Goal: Task Accomplishment & Management: Manage account settings

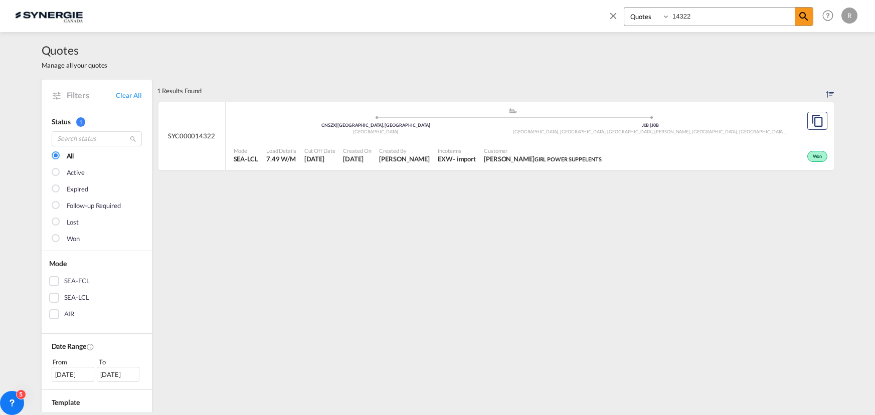
select select "Quotes"
drag, startPoint x: 701, startPoint y: 15, endPoint x: 620, endPoint y: 2, distance: 81.4
click at [620, 2] on div "Bookings Quotes Enquiries 14322 Help Resources Product Release R My Profile Log…" at bounding box center [731, 15] width 258 height 31
type input "14443"
click at [597, 156] on div "Active" at bounding box center [690, 155] width 280 height 25
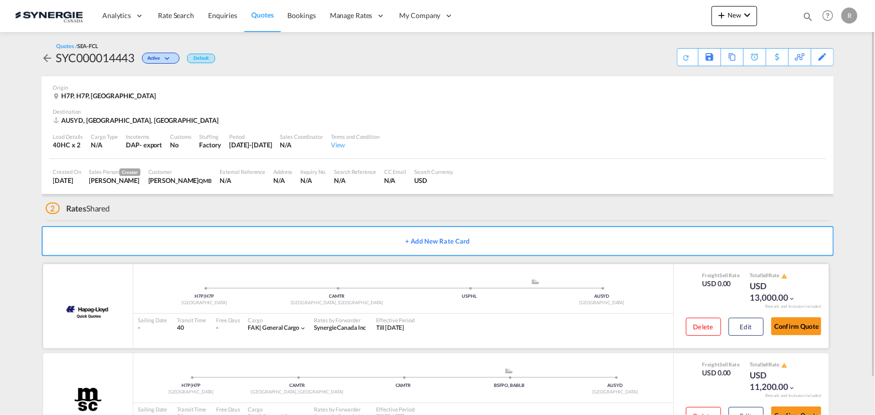
scroll to position [40, 0]
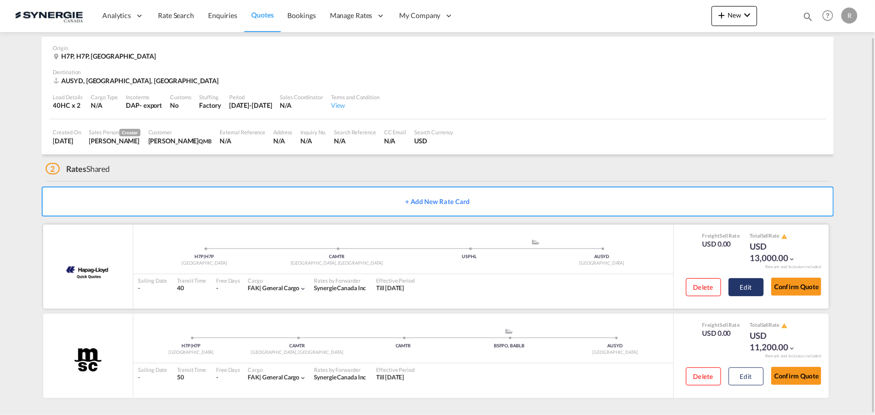
click at [743, 289] on button "Edit" at bounding box center [746, 287] width 35 height 18
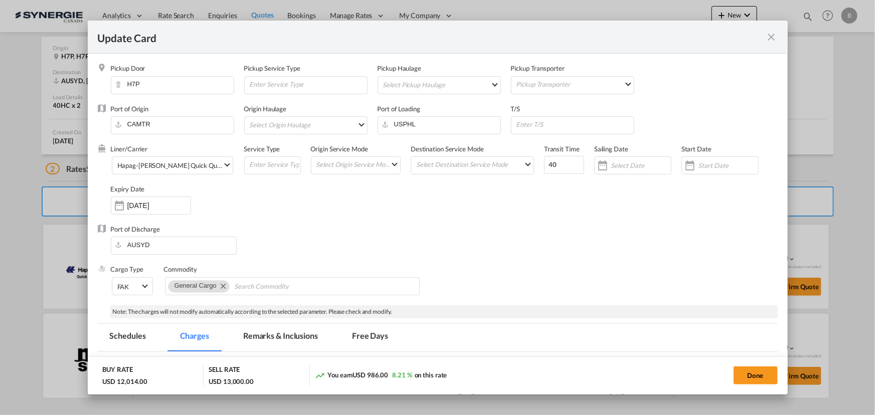
select select "per B/L"
select select "per shipment"
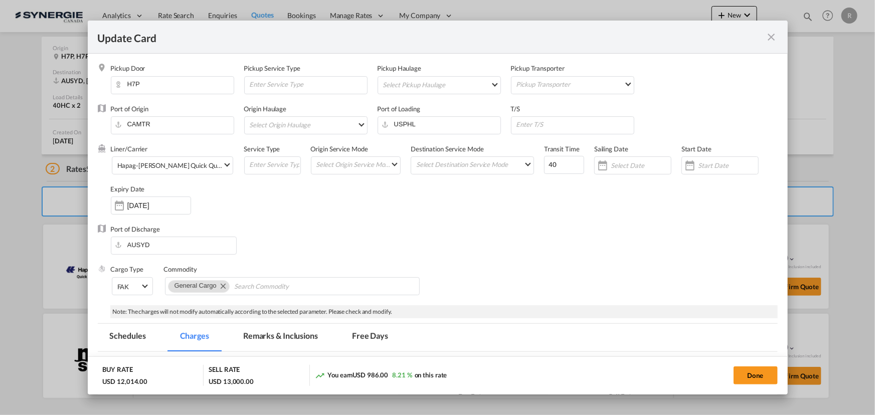
select select "per container"
select select "per B/L"
select select "per container"
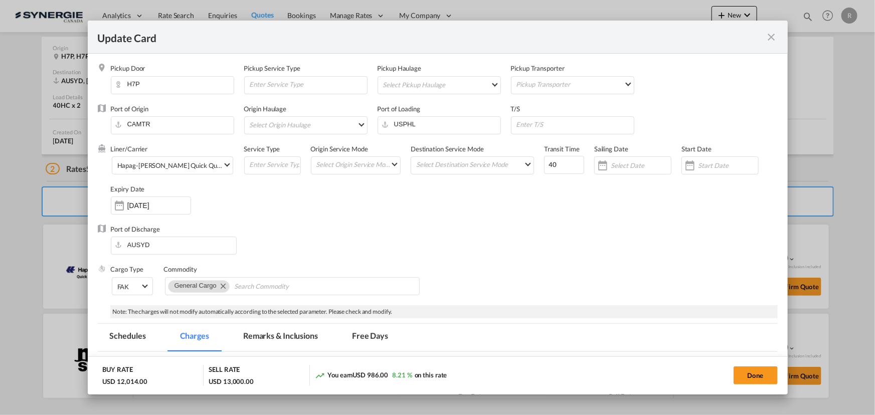
select select "per B/L"
select select "per container"
click at [771, 40] on md-icon "icon-close fg-AAA8AD m-0 pointer" at bounding box center [772, 37] width 12 height 12
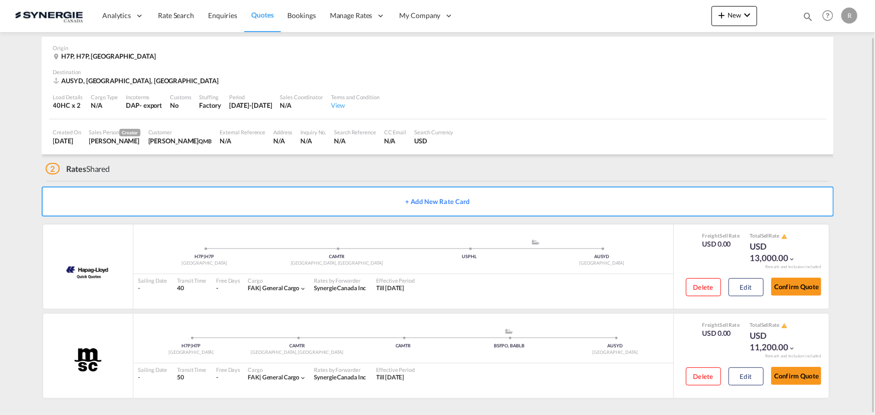
scroll to position [0, 0]
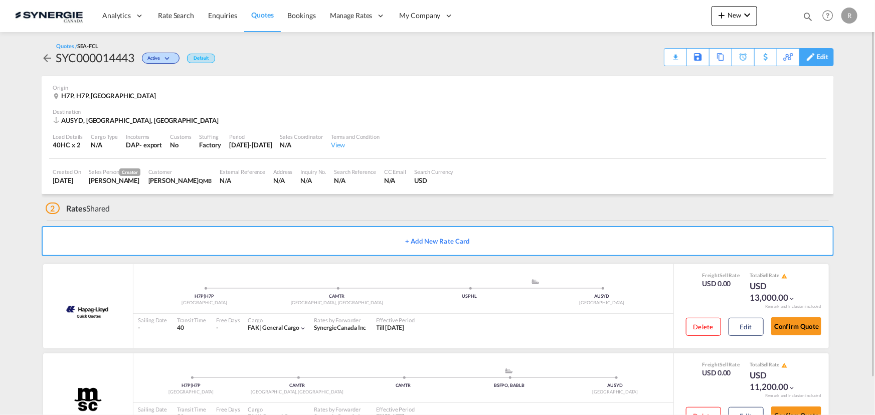
click at [822, 61] on div "Edit" at bounding box center [823, 57] width 12 height 17
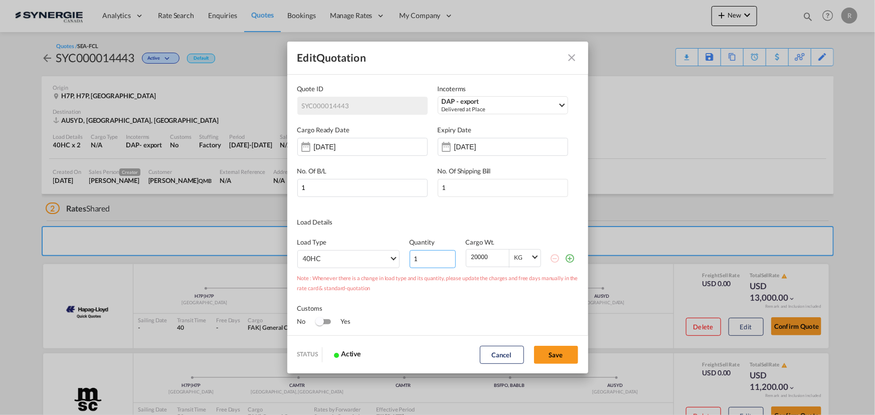
type input "1"
click at [443, 261] on input "1" at bounding box center [433, 259] width 46 height 18
click at [471, 257] on input "20000" at bounding box center [489, 257] width 39 height 15
type input "24000"
click at [554, 354] on button "Save" at bounding box center [556, 355] width 44 height 18
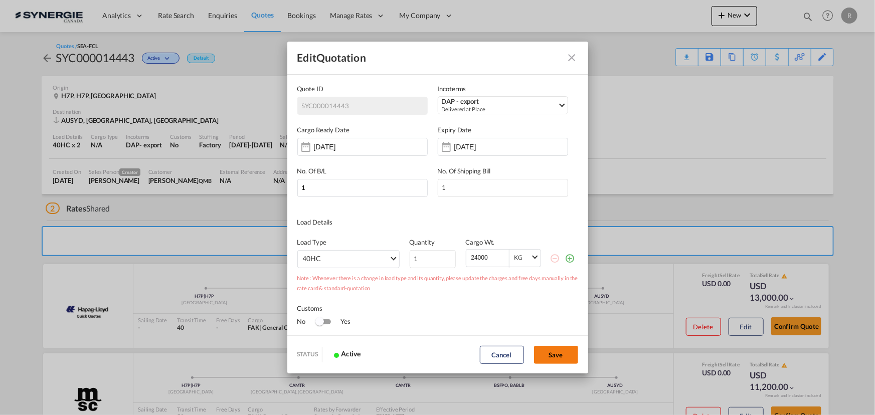
type input "01 Sep 2025"
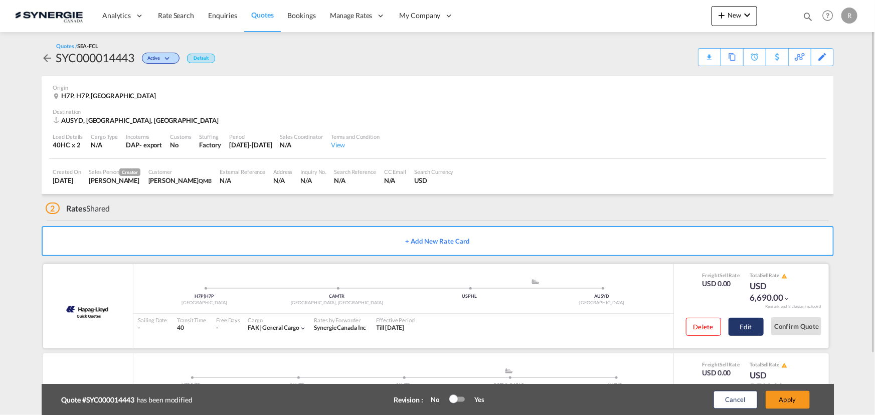
click at [747, 332] on button "Edit" at bounding box center [746, 327] width 35 height 18
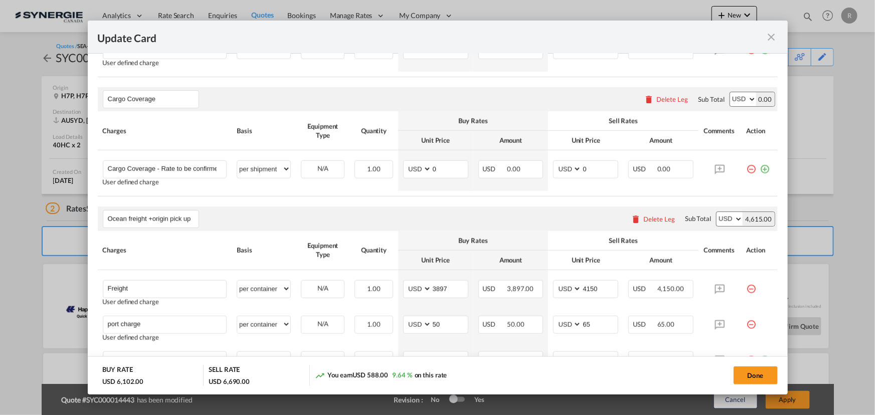
scroll to position [547, 0]
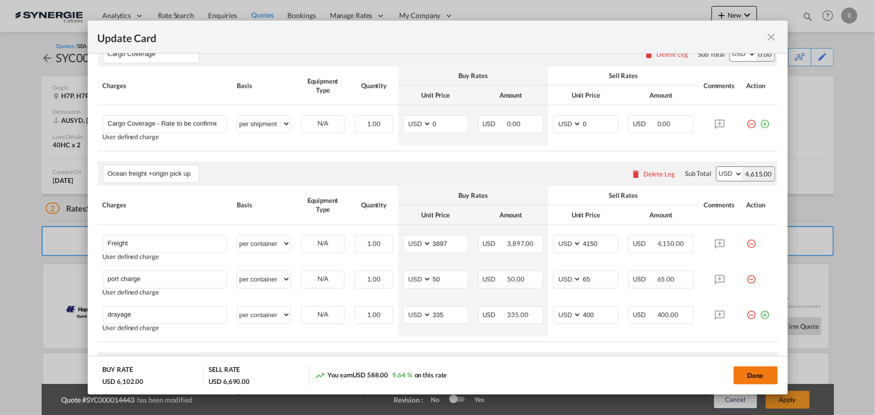
click at [762, 379] on button "Done" at bounding box center [756, 376] width 44 height 18
type input "29 Sep 2025"
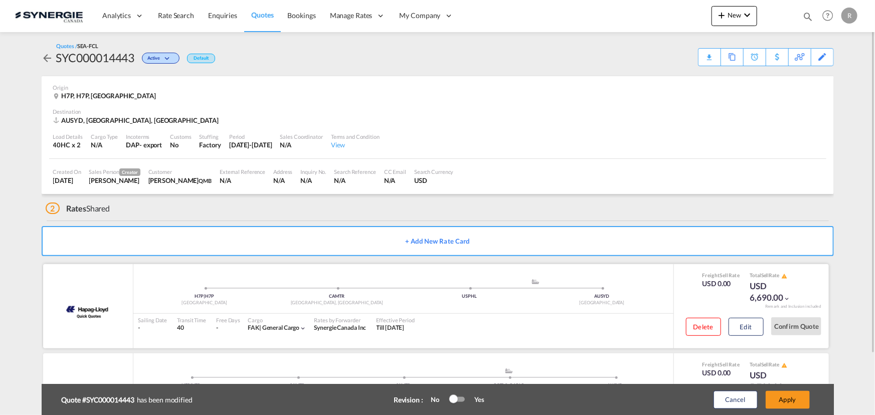
scroll to position [71, 0]
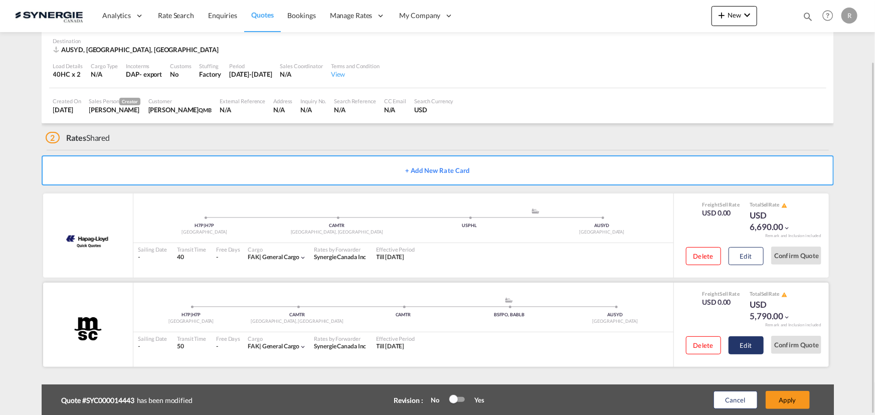
click at [747, 349] on button "Edit" at bounding box center [746, 346] width 35 height 18
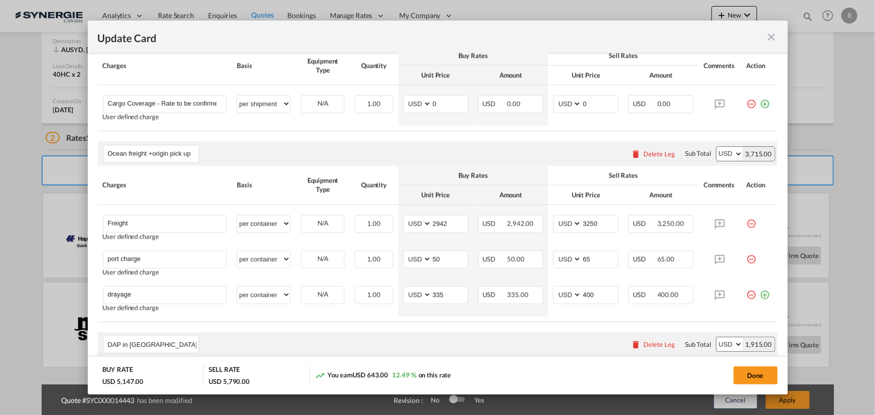
scroll to position [592, 0]
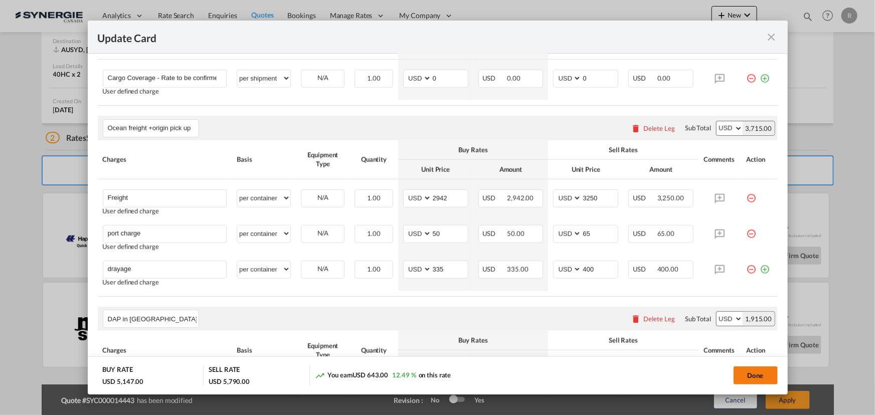
click at [760, 376] on button "Done" at bounding box center [756, 376] width 44 height 18
type input "29 Sep 2025"
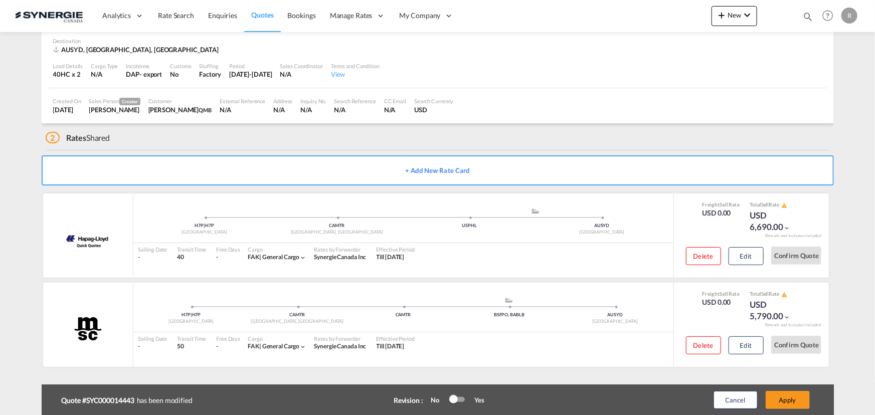
click at [792, 404] on button "Apply" at bounding box center [788, 400] width 44 height 18
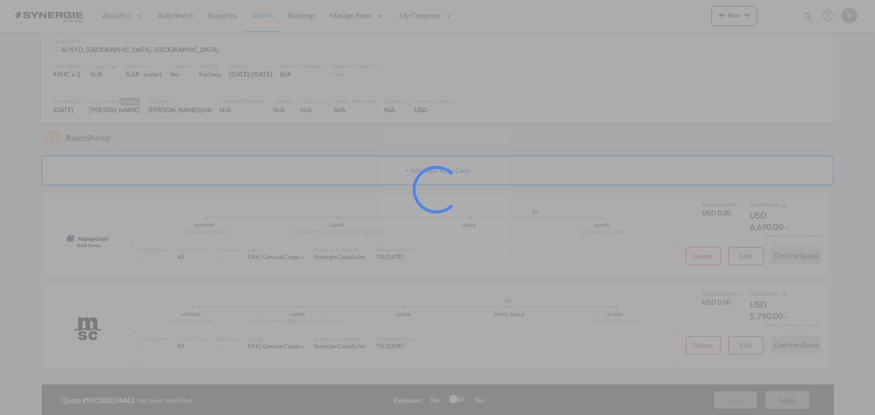
scroll to position [40, 0]
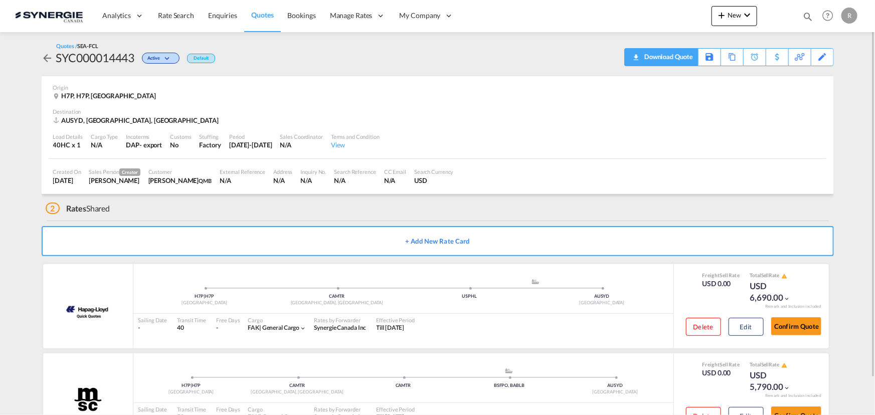
click at [679, 60] on div "Download Quote" at bounding box center [667, 57] width 51 height 16
click at [263, 11] on span "Quotes" at bounding box center [262, 15] width 22 height 9
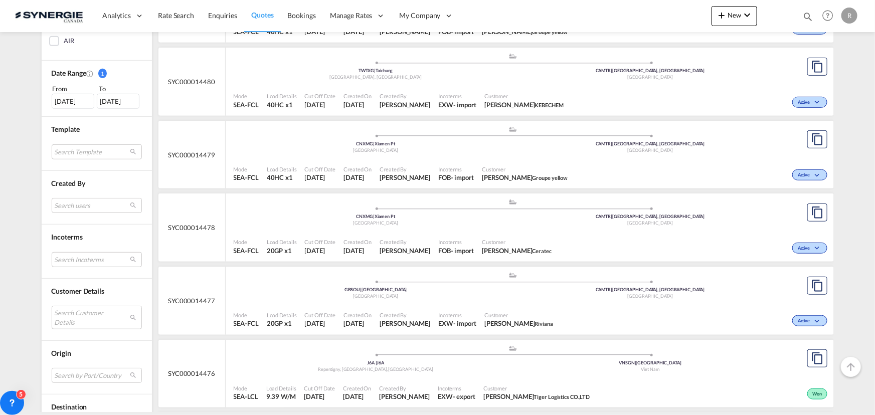
scroll to position [319, 0]
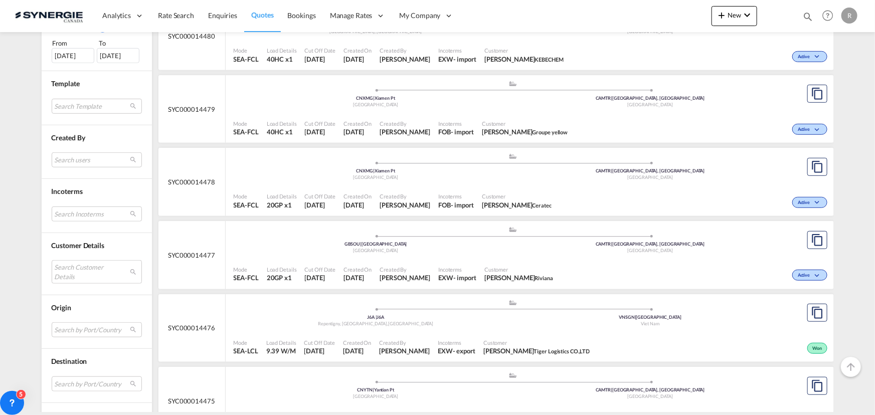
click at [62, 57] on div "04 Aug 2025" at bounding box center [73, 55] width 43 height 15
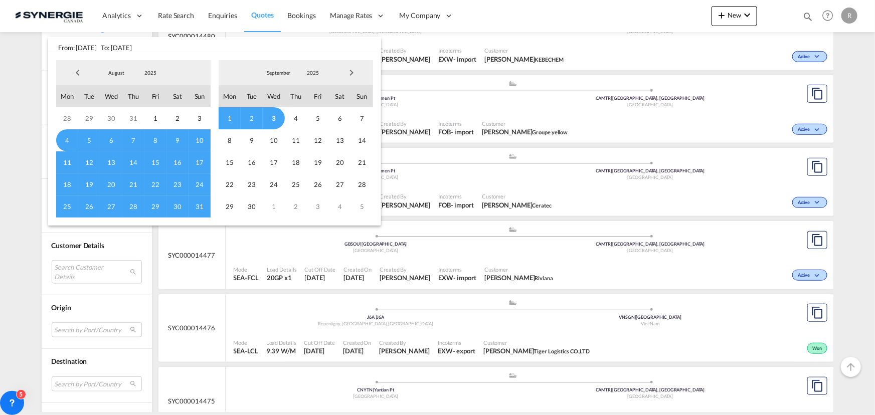
click at [75, 74] on span "Previous Month" at bounding box center [78, 73] width 20 height 20
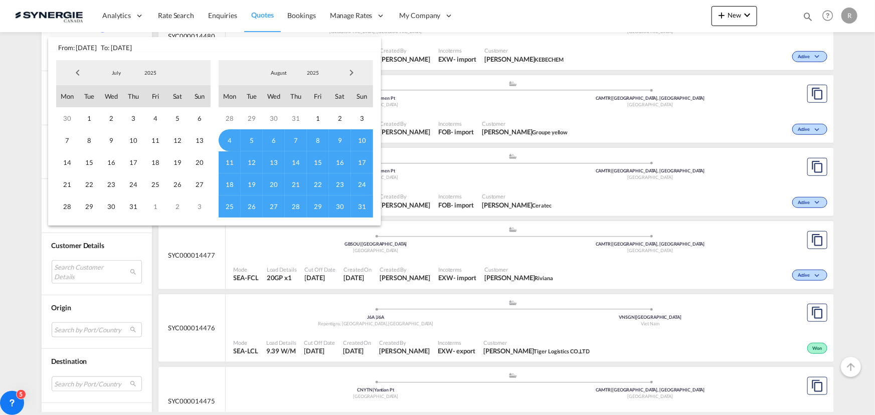
click at [75, 74] on span "Previous Month" at bounding box center [78, 73] width 20 height 20
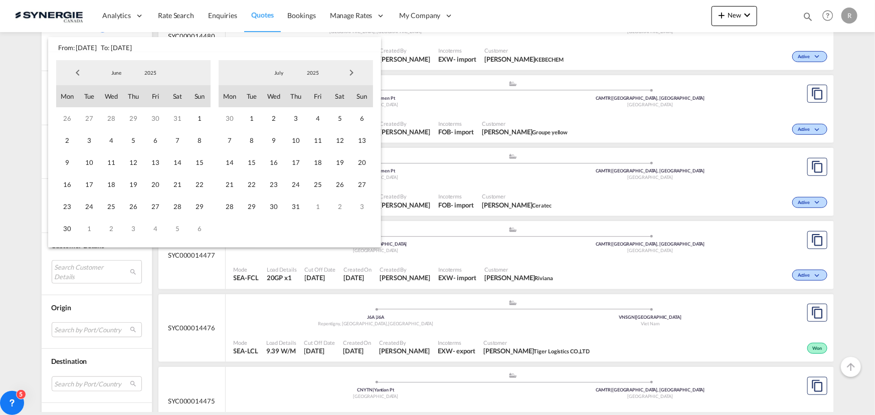
click at [75, 74] on span "Previous Month" at bounding box center [78, 73] width 20 height 20
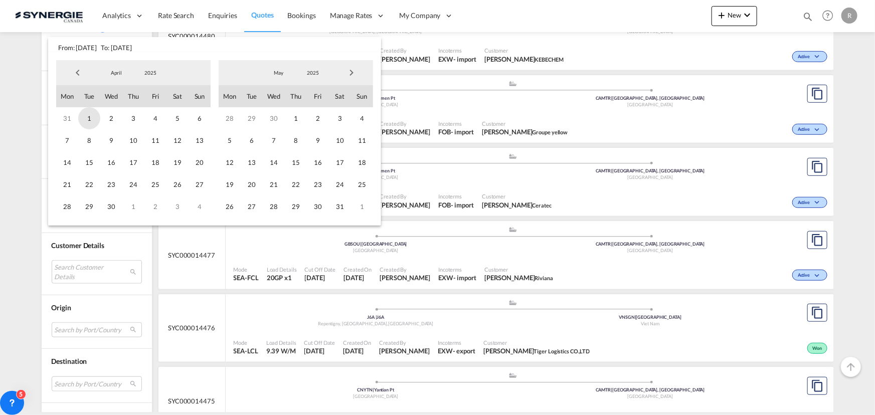
click at [88, 117] on span "1" at bounding box center [89, 118] width 22 height 22
click at [90, 115] on span "1" at bounding box center [89, 118] width 22 height 22
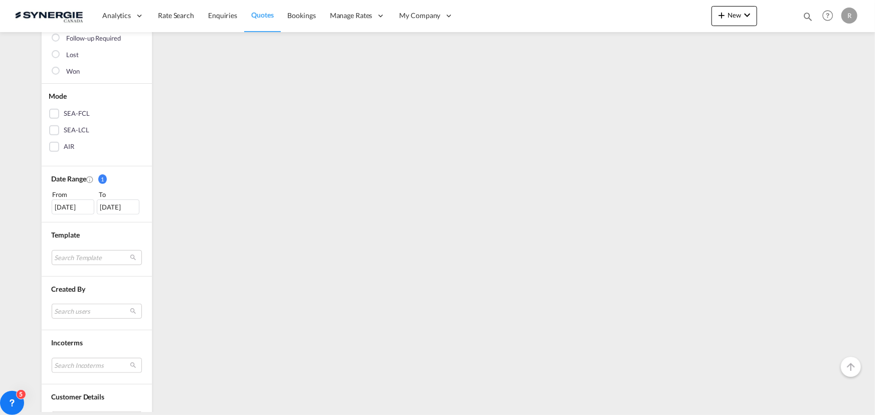
scroll to position [182, 0]
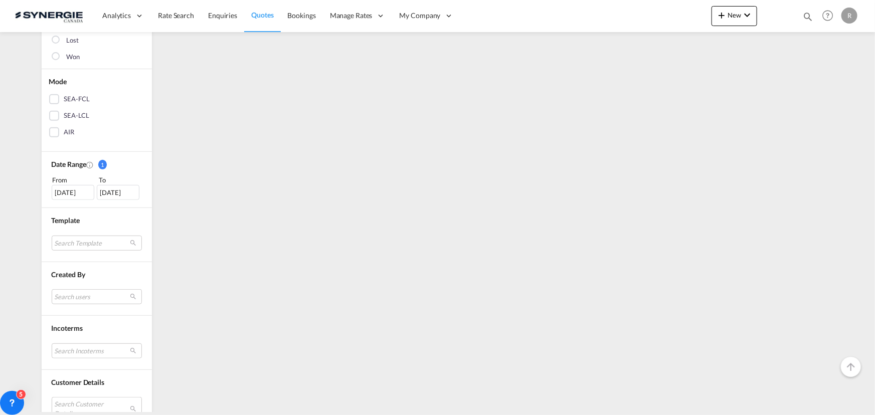
click at [105, 200] on div "Date Range 1 From To 01 Apr 2025 01 Apr 2025" at bounding box center [97, 180] width 110 height 56
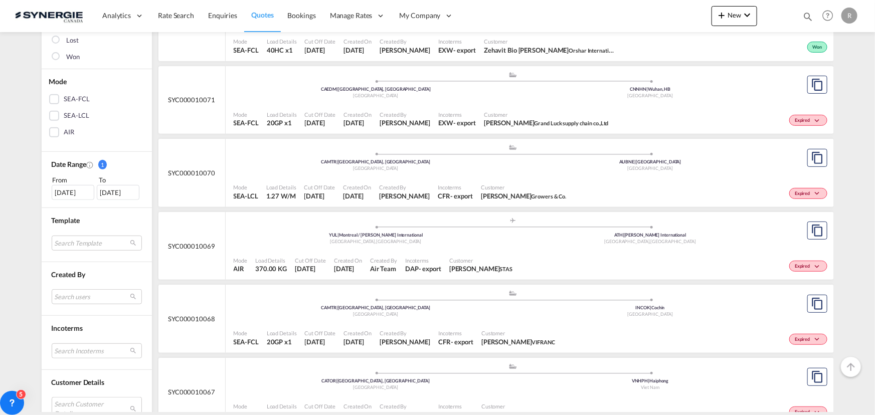
click at [119, 191] on div "01 Apr 2025" at bounding box center [118, 192] width 43 height 15
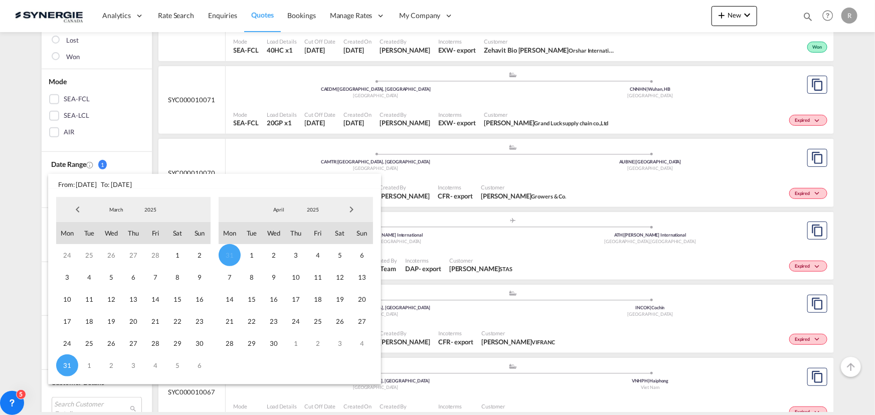
click at [350, 211] on span "Next Month" at bounding box center [352, 210] width 20 height 20
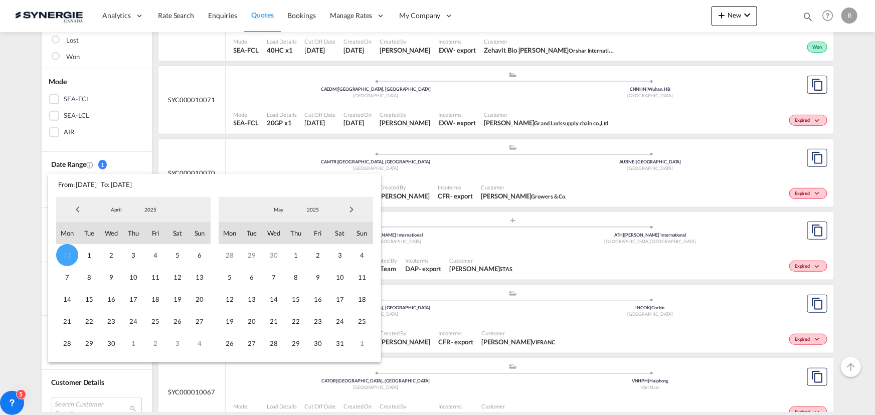
click at [350, 211] on span "Next Month" at bounding box center [352, 210] width 20 height 20
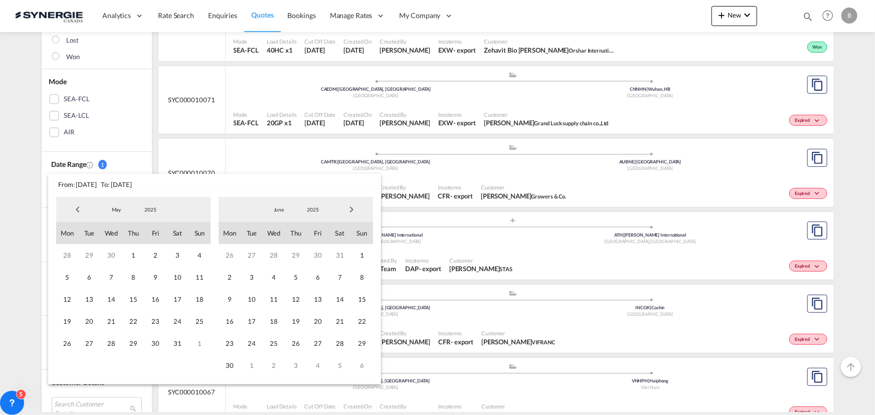
click at [350, 211] on span "Next Month" at bounding box center [352, 210] width 20 height 20
click at [359, 343] on span "31" at bounding box center [362, 344] width 22 height 22
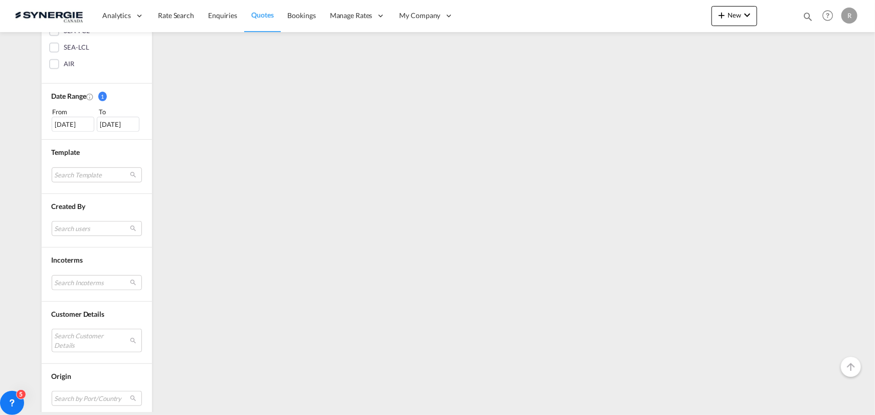
scroll to position [273, 0]
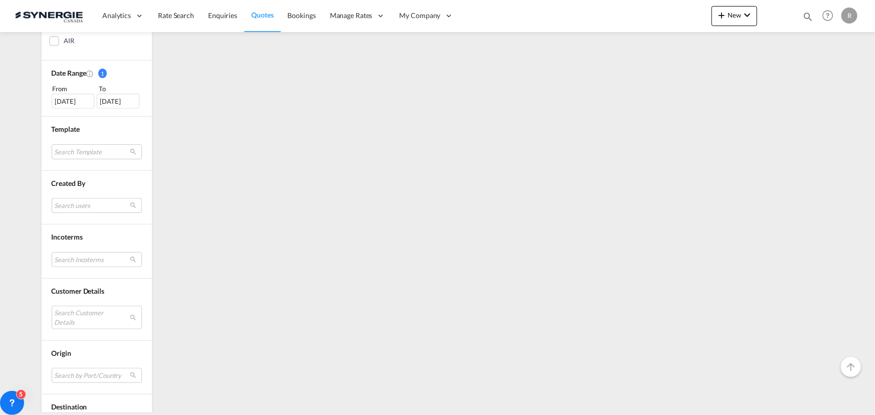
click at [73, 206] on md-select "Search users sugan T sugantha.rajan@freightfy.com raquel Jimenez raquel.jimenez…" at bounding box center [97, 205] width 90 height 15
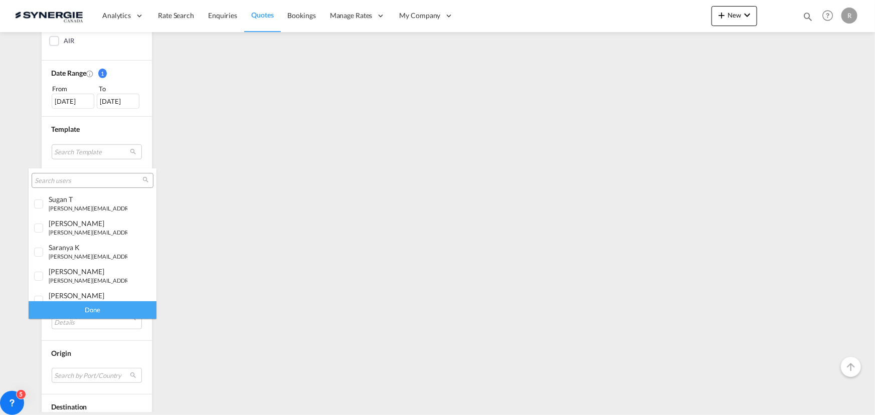
click at [88, 183] on input "search" at bounding box center [89, 181] width 108 height 9
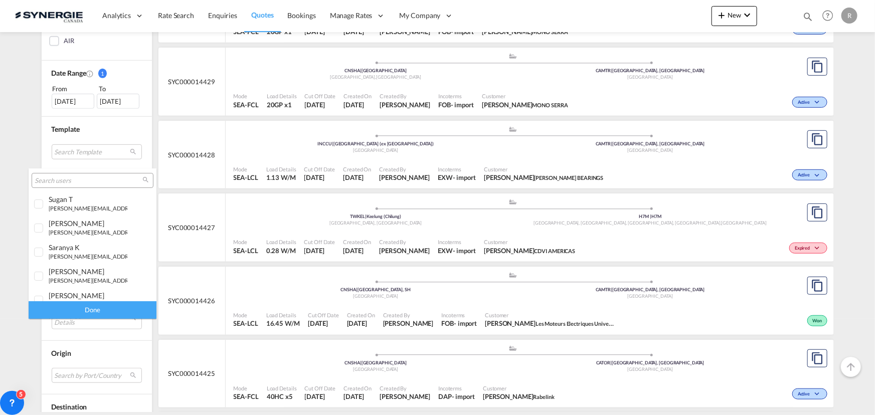
paste input "franca@idealknitwear.com"
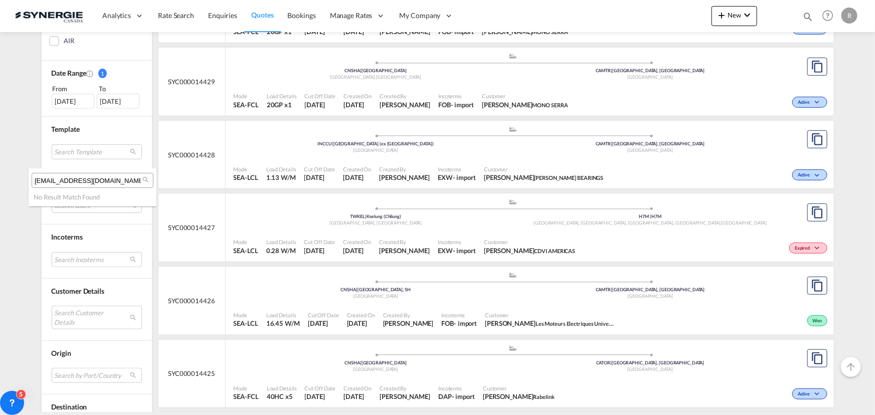
drag, startPoint x: 58, startPoint y: 180, endPoint x: 5, endPoint y: 176, distance: 53.4
click at [5, 176] on body "Analytics Reports Dashboard Rate Search Enquiries Quotes Bookings" at bounding box center [437, 207] width 875 height 415
type input "idealknitwear.com"
click at [116, 181] on input "idealknitwear.com" at bounding box center [89, 181] width 108 height 9
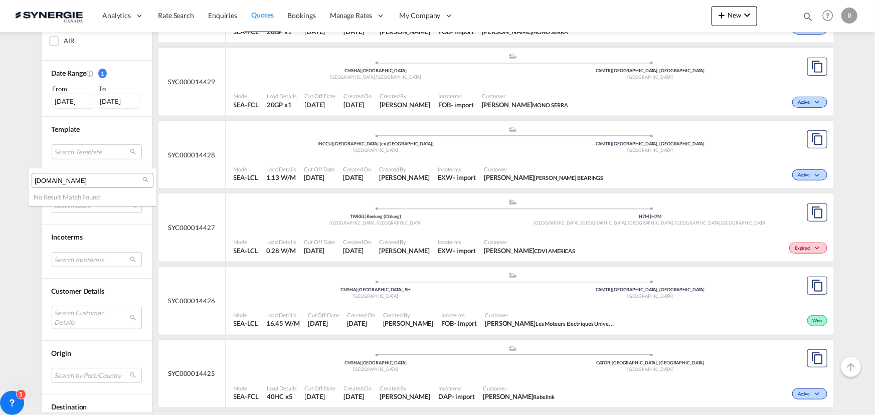
click at [70, 105] on md-backdrop at bounding box center [437, 207] width 875 height 415
click at [70, 101] on div "31 Mar 2025" at bounding box center [73, 101] width 43 height 15
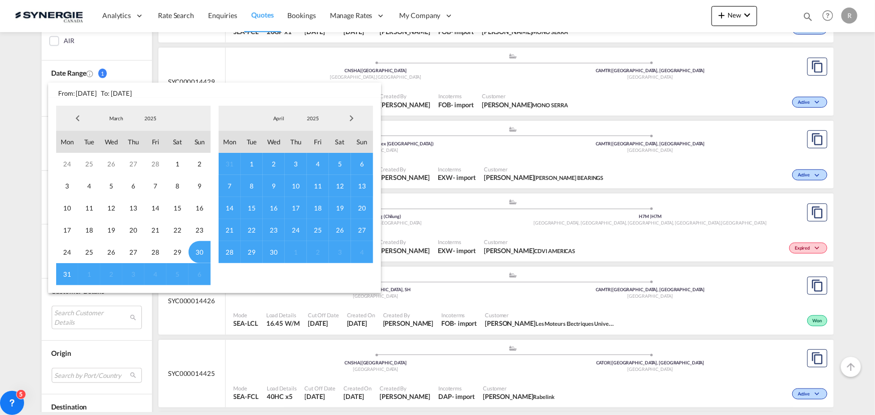
click at [75, 122] on span "Previous Month" at bounding box center [78, 118] width 20 height 20
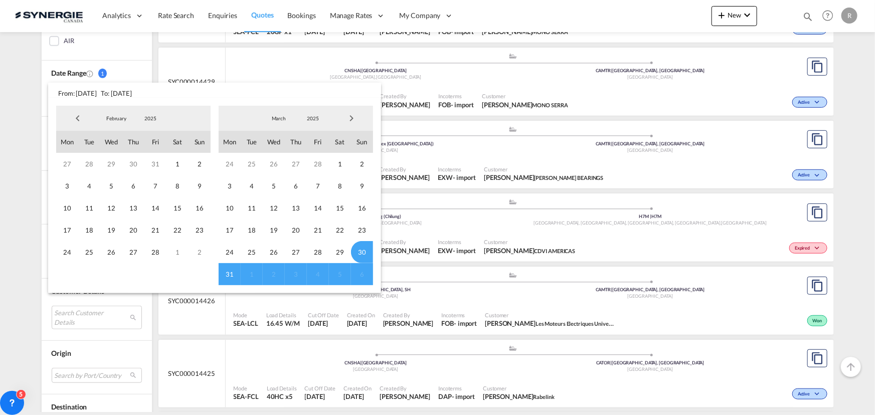
click at [75, 122] on span "Previous Month" at bounding box center [78, 118] width 20 height 20
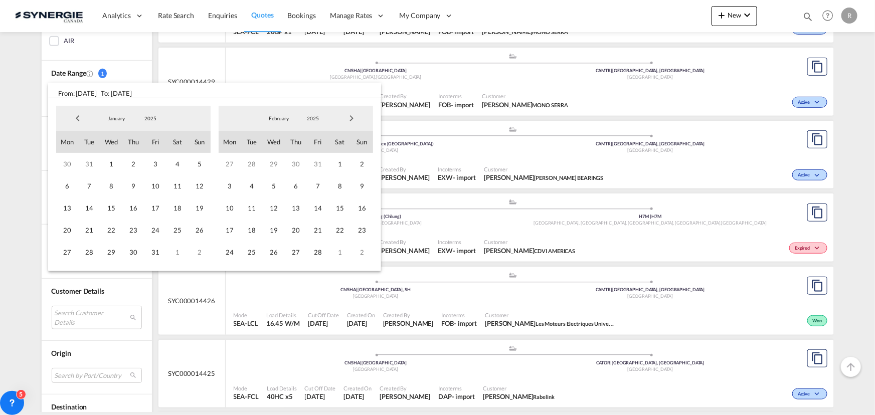
click at [75, 122] on span "Previous Month" at bounding box center [78, 118] width 20 height 20
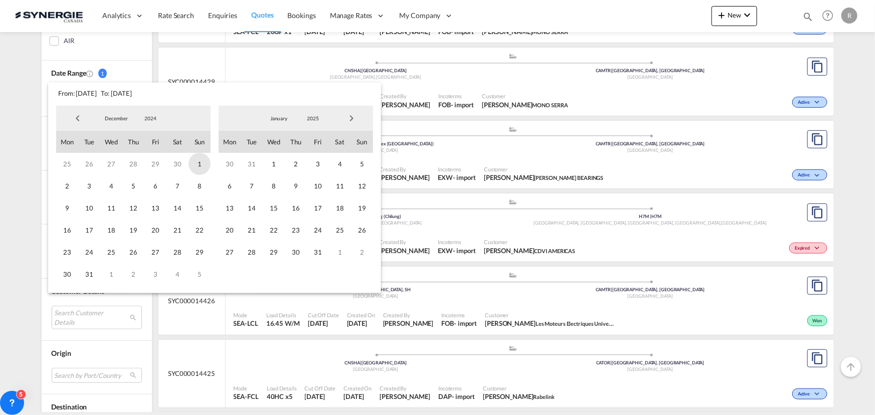
click at [197, 160] on span "1" at bounding box center [200, 164] width 22 height 22
click at [347, 118] on span "Next Month" at bounding box center [352, 118] width 20 height 20
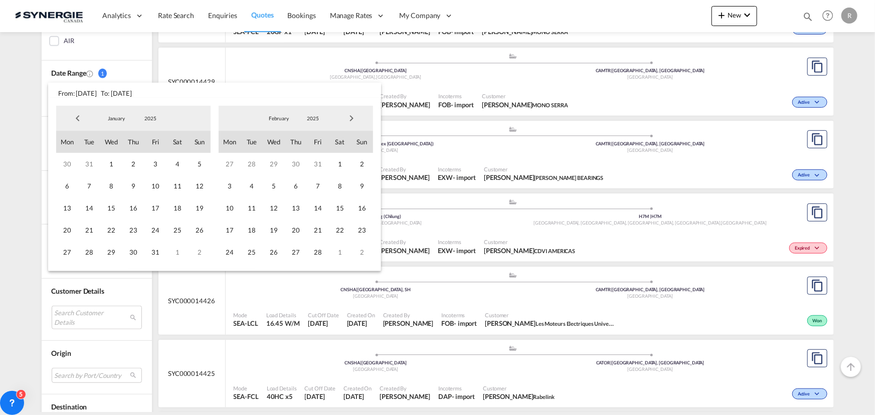
click at [347, 118] on span "Next Month" at bounding box center [352, 118] width 20 height 20
click at [341, 255] on span "31" at bounding box center [340, 252] width 22 height 22
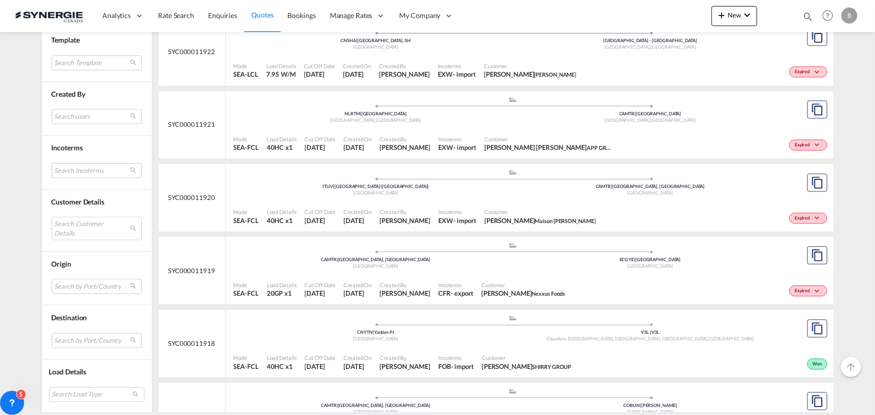
scroll to position [1048, 0]
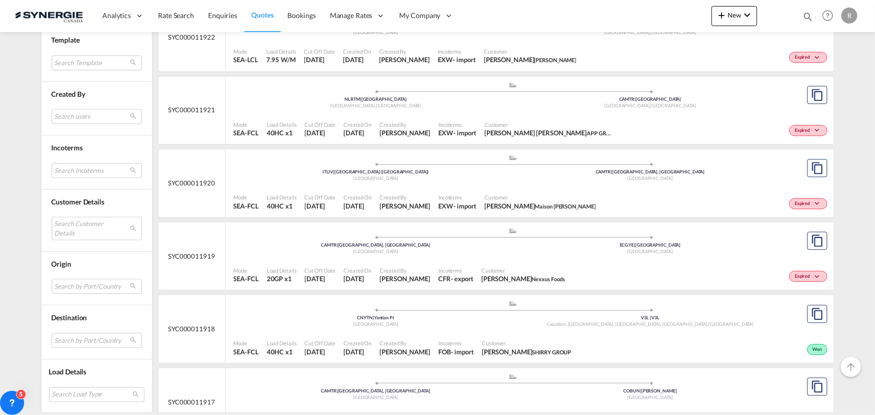
click at [513, 333] on div "Mode SEA-FCL Load Details 40HC x1 Cut Off Date 30 May 2025 Created On 30 May 20…" at bounding box center [530, 348] width 608 height 30
